Goal: Information Seeking & Learning: Check status

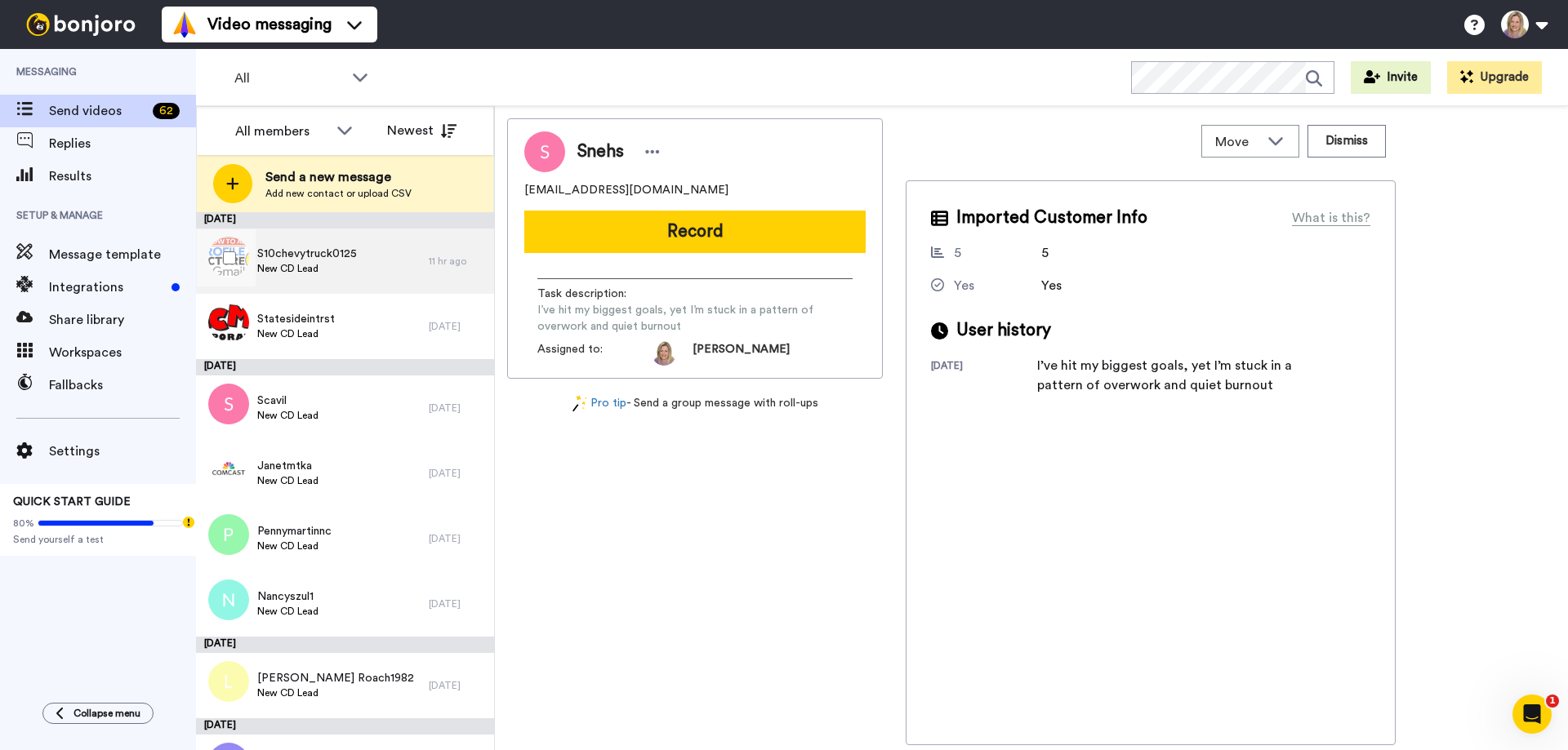
click at [327, 259] on span "S10chevytruck0125" at bounding box center [307, 254] width 100 height 16
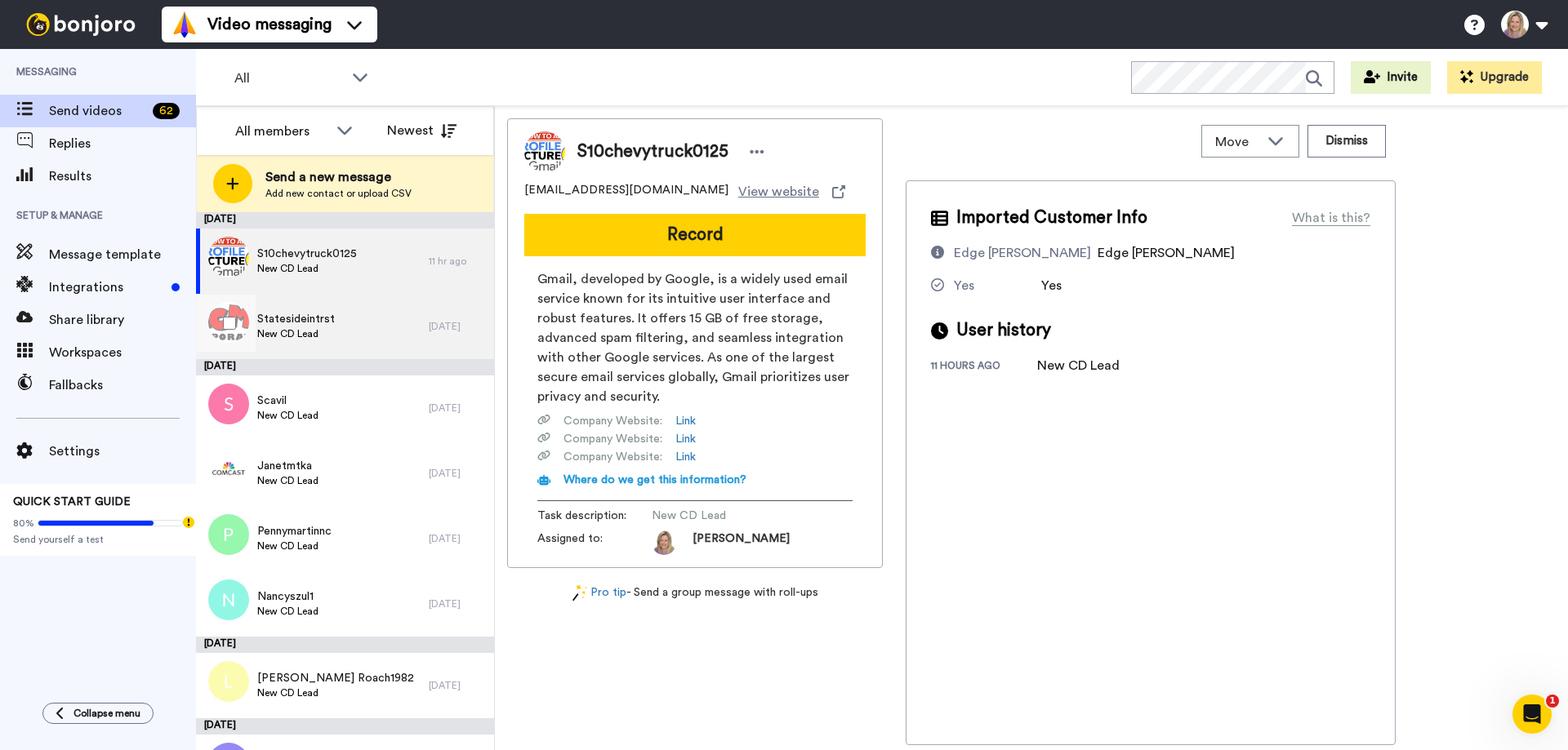
click at [285, 326] on span "Statesideintrst" at bounding box center [296, 319] width 77 height 16
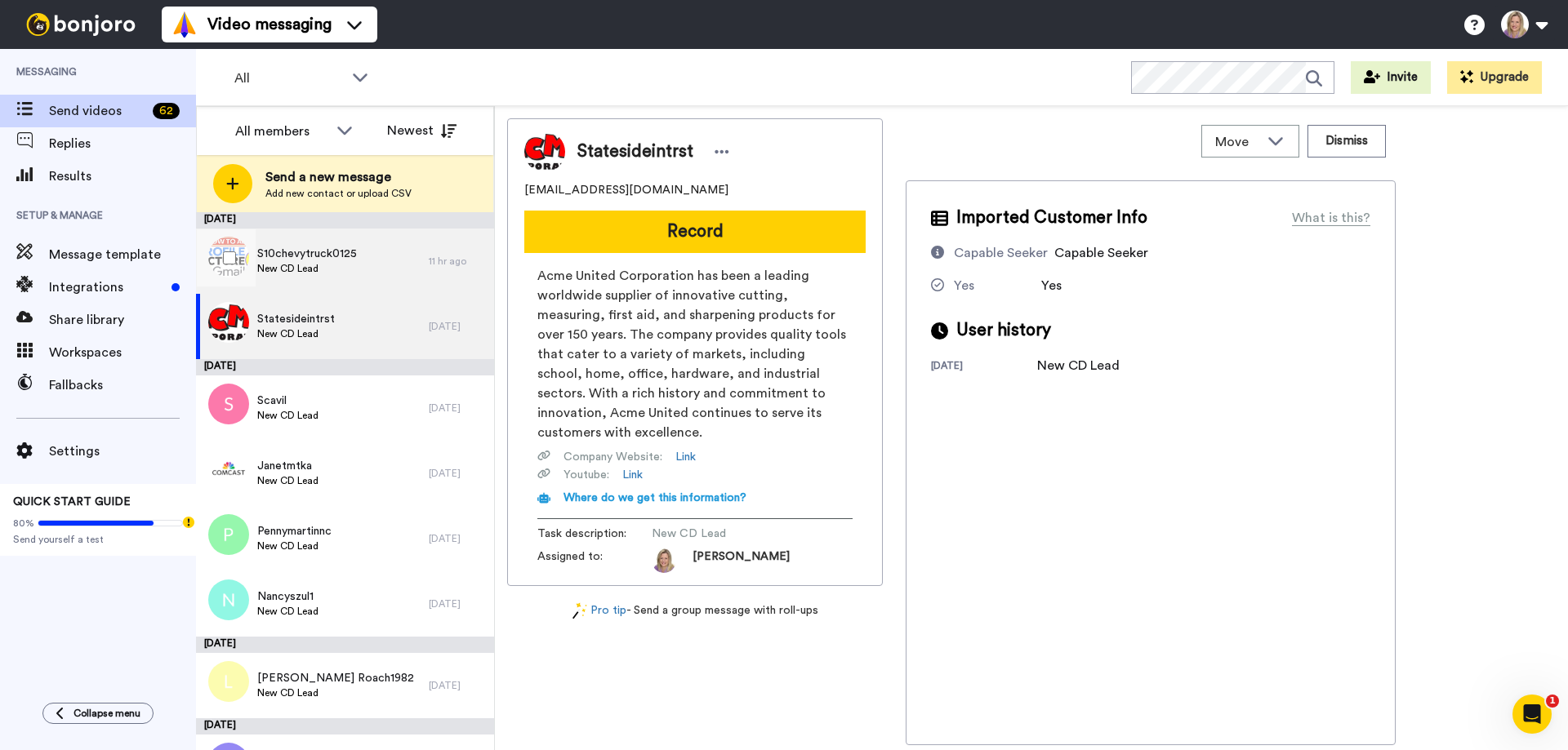
click at [323, 256] on span "S10chevytruck0125" at bounding box center [307, 254] width 100 height 16
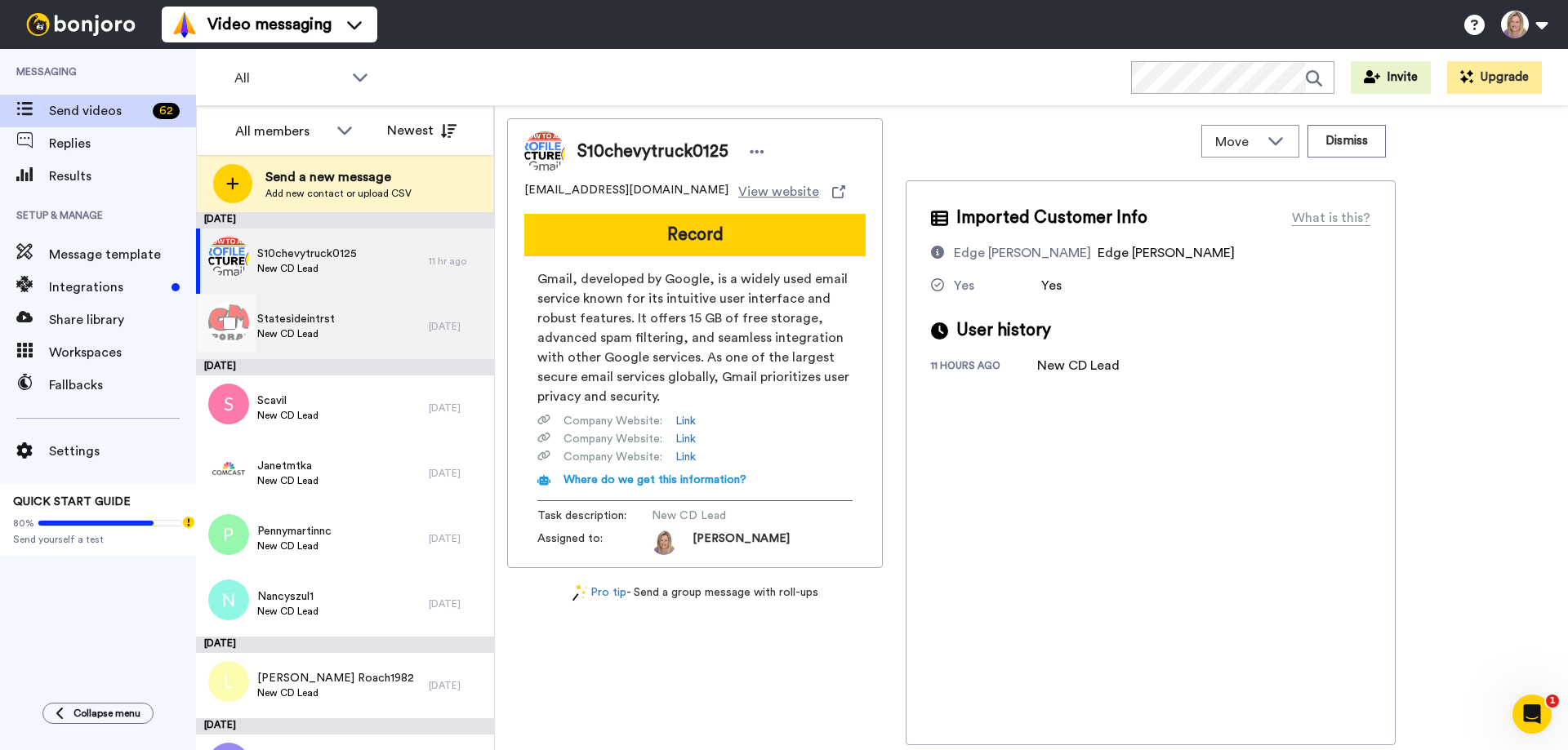
click at [308, 319] on span "Statesideintrst" at bounding box center [296, 319] width 77 height 16
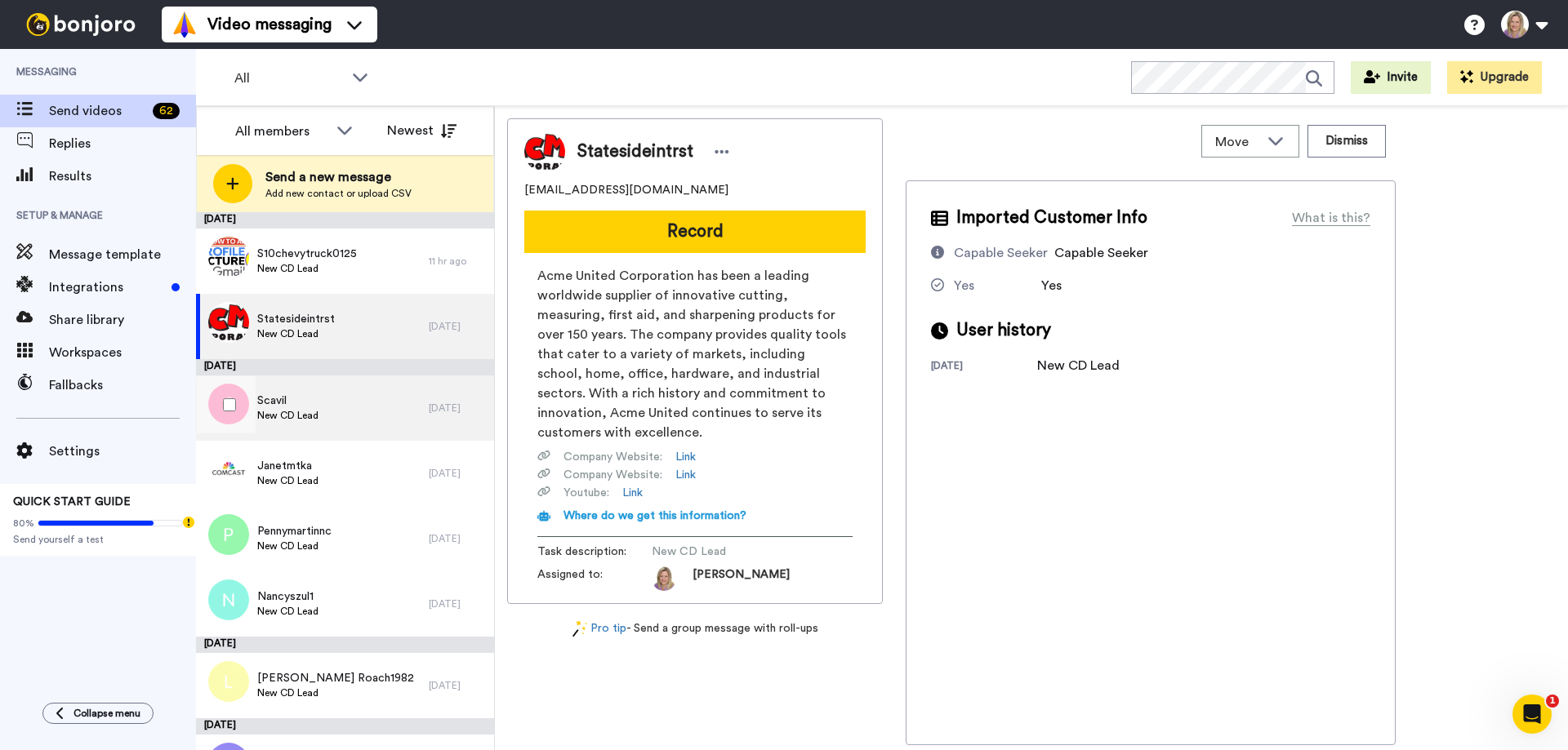
click at [304, 397] on span "Scavil" at bounding box center [288, 401] width 61 height 16
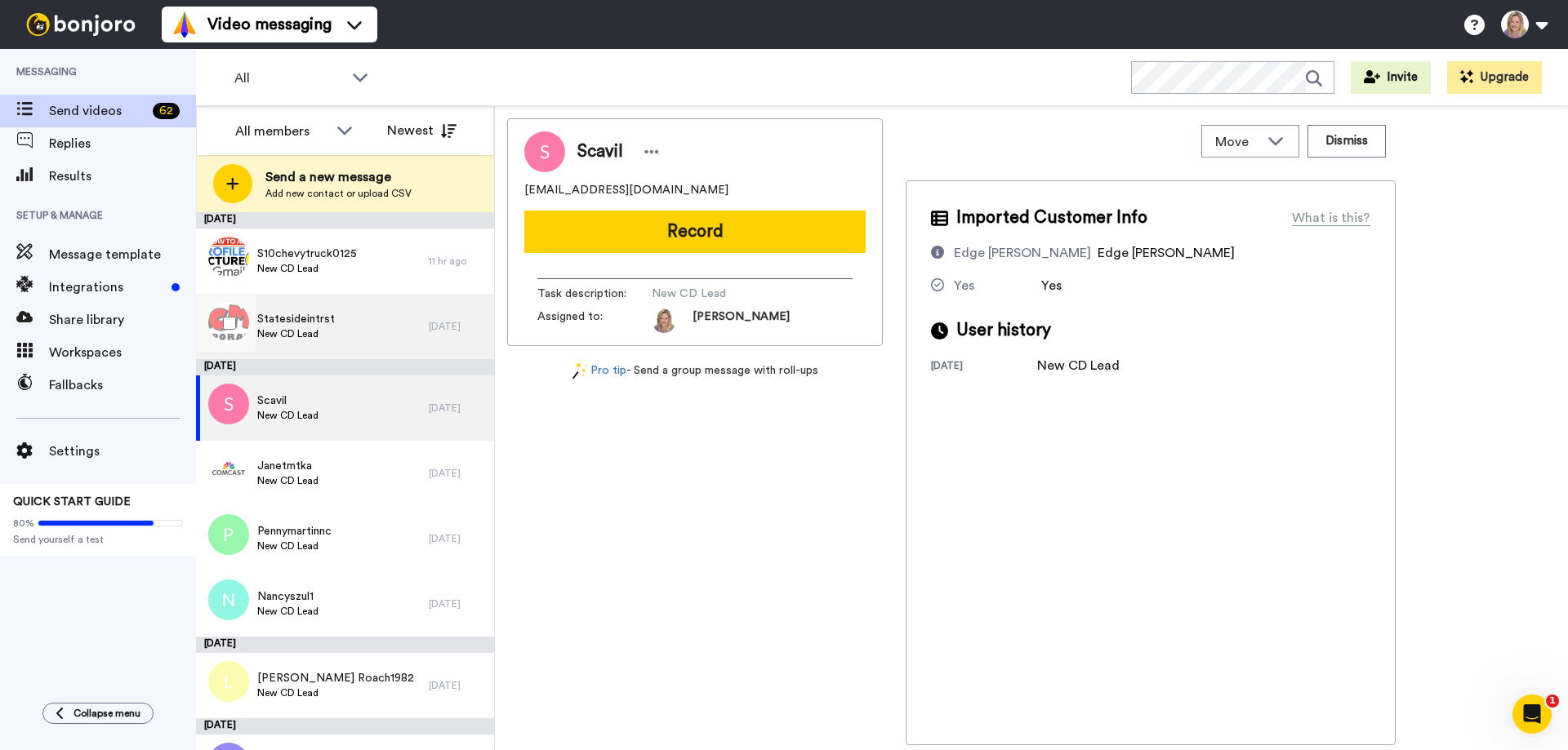
click at [313, 332] on span "New CD Lead" at bounding box center [296, 334] width 77 height 13
